Goal: Check status: Check status

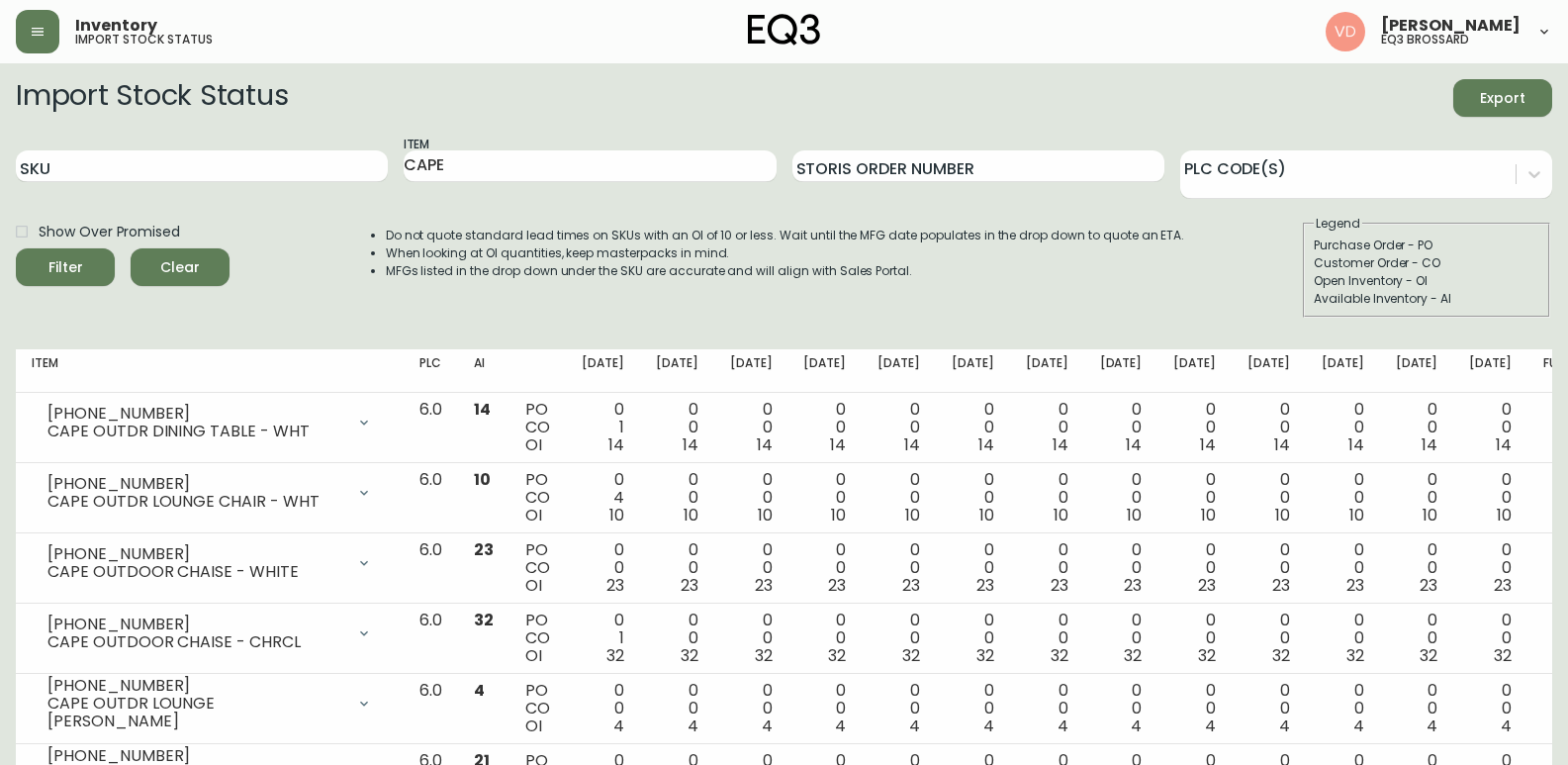
click at [138, 165] on input "SKU" at bounding box center [202, 167] width 372 height 32
click at [203, 154] on input "SKU" at bounding box center [202, 167] width 372 height 32
drag, startPoint x: 461, startPoint y: 163, endPoint x: 91, endPoint y: 183, distance: 370.5
click at [91, 183] on div "SKU Item CAPE Storis Order Number PLC Code(s)" at bounding box center [784, 167] width 1536 height 64
click at [194, 168] on input "SKU" at bounding box center [202, 167] width 372 height 32
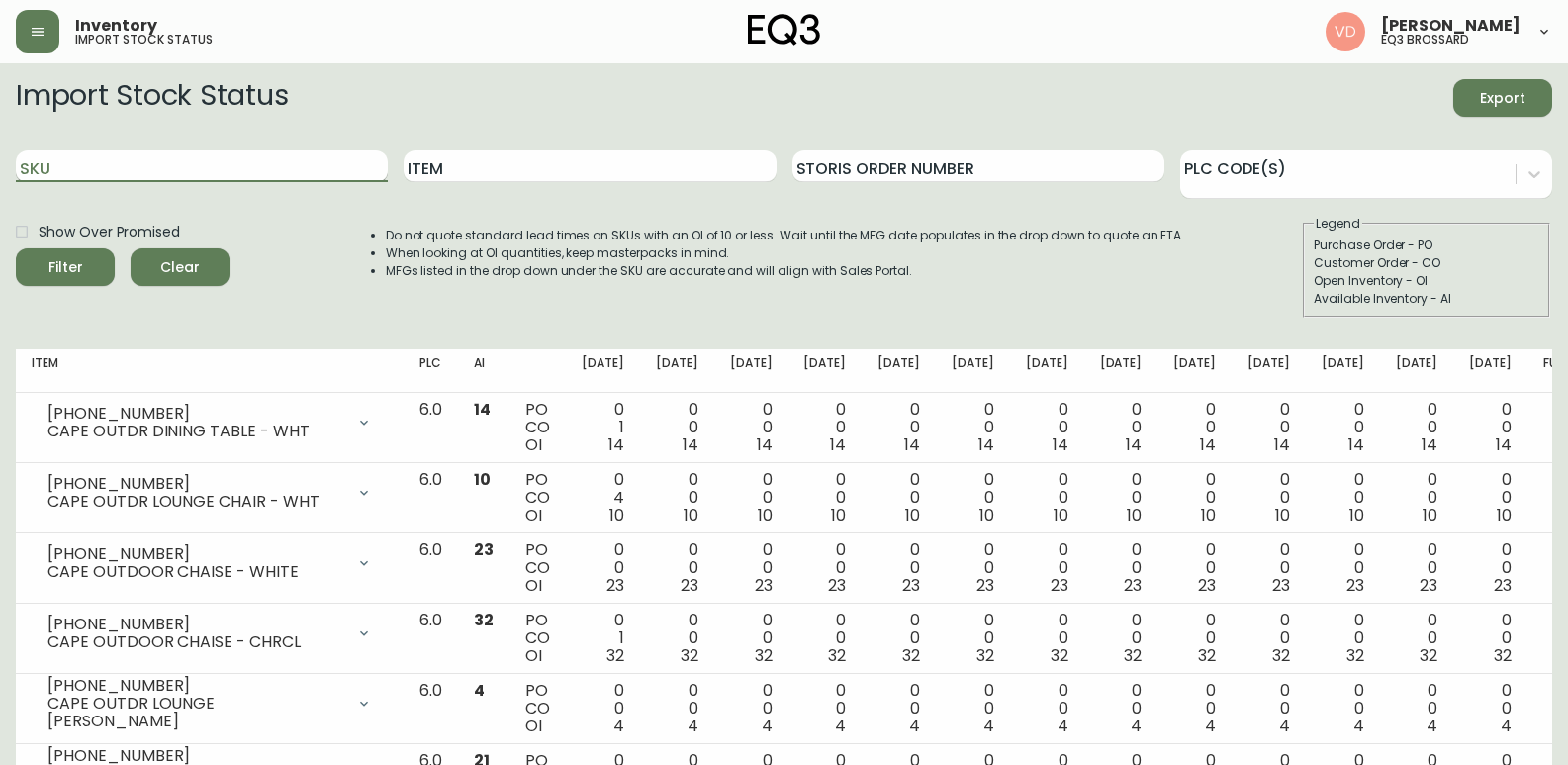
paste input "[PHONE_NUMBER]"
type input "[PHONE_NUMBER]"
click at [16, 249] on button "Filter" at bounding box center [65, 268] width 99 height 38
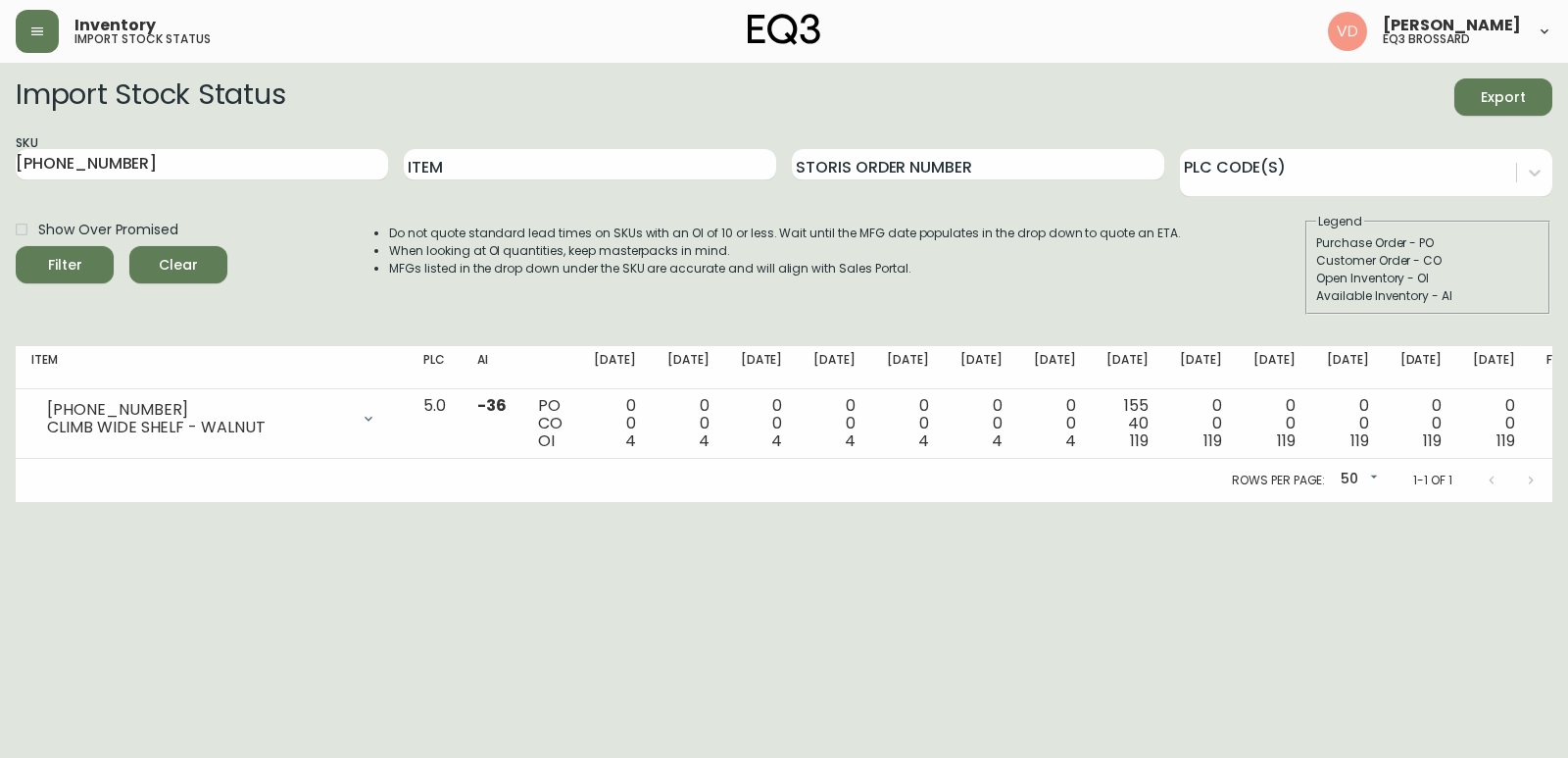
click at [1409, 502] on html "Inventory import stock status [PERSON_NAME] eq3 [PERSON_NAME] Import Stock Stat…" at bounding box center [784, 250] width 1568 height 502
